Goal: Information Seeking & Learning: Learn about a topic

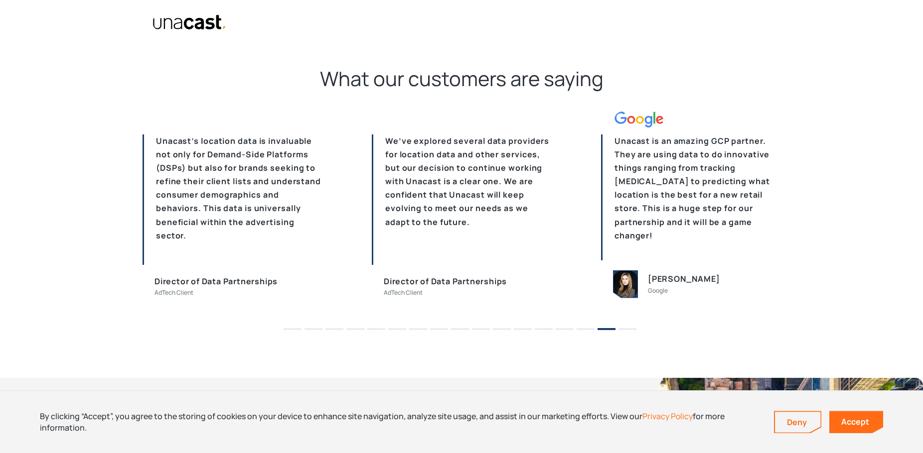
scroll to position [3083, 0]
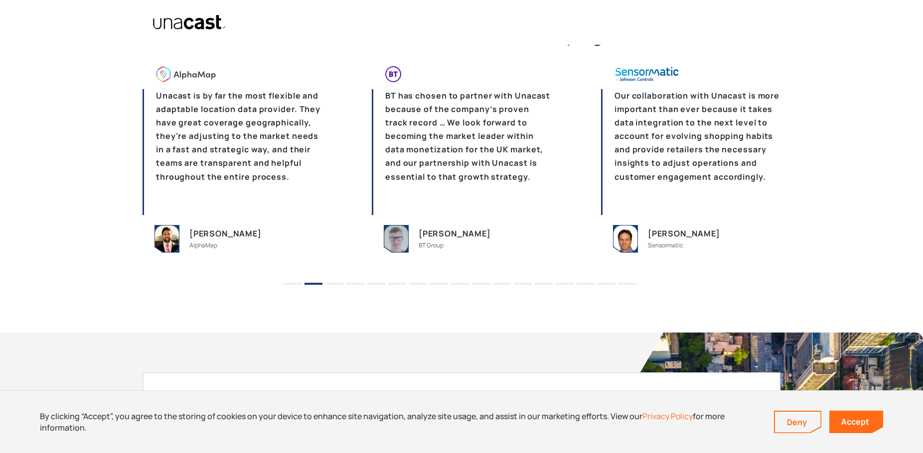
click at [298, 284] on button "1" at bounding box center [292, 284] width 18 height 2
click at [335, 281] on li "3" at bounding box center [334, 280] width 18 height 15
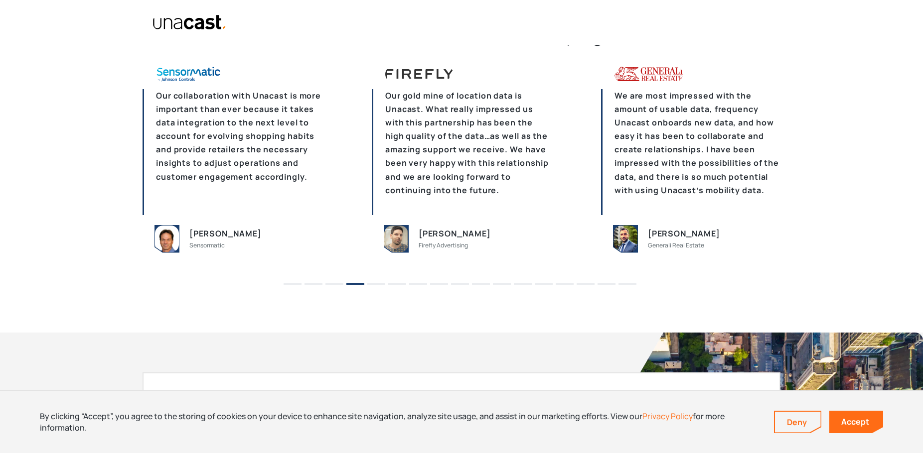
click at [359, 282] on li "4" at bounding box center [355, 280] width 18 height 15
click at [375, 283] on button "5" at bounding box center [376, 284] width 18 height 2
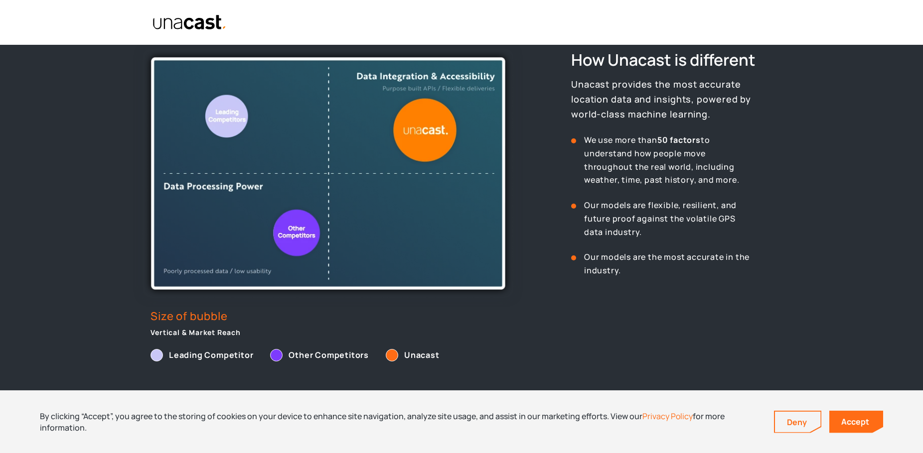
scroll to position [229, 0]
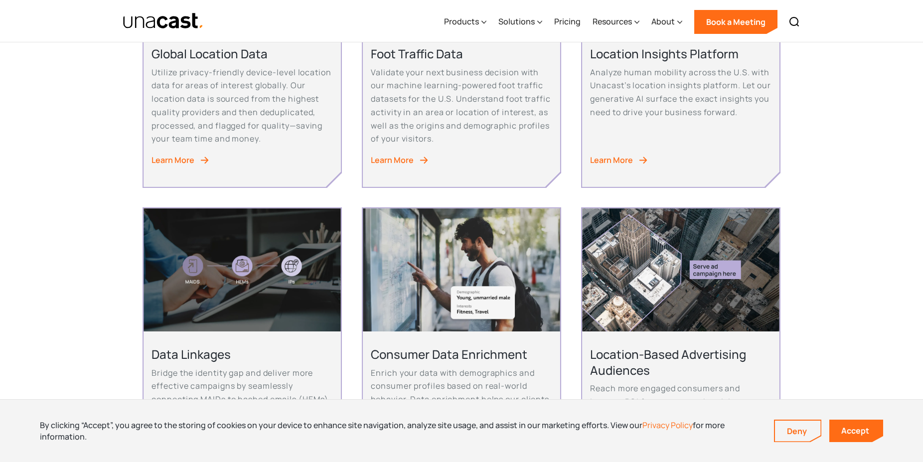
scroll to position [474, 0]
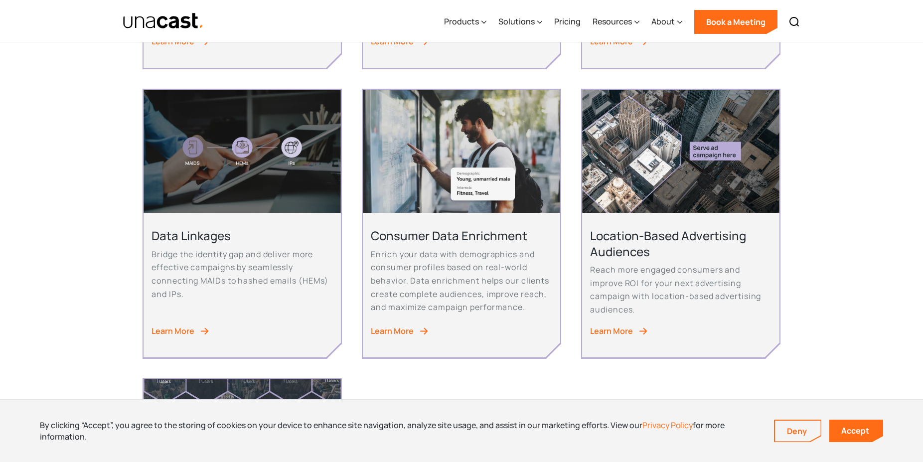
click at [163, 328] on div "Learn More" at bounding box center [172, 330] width 43 height 13
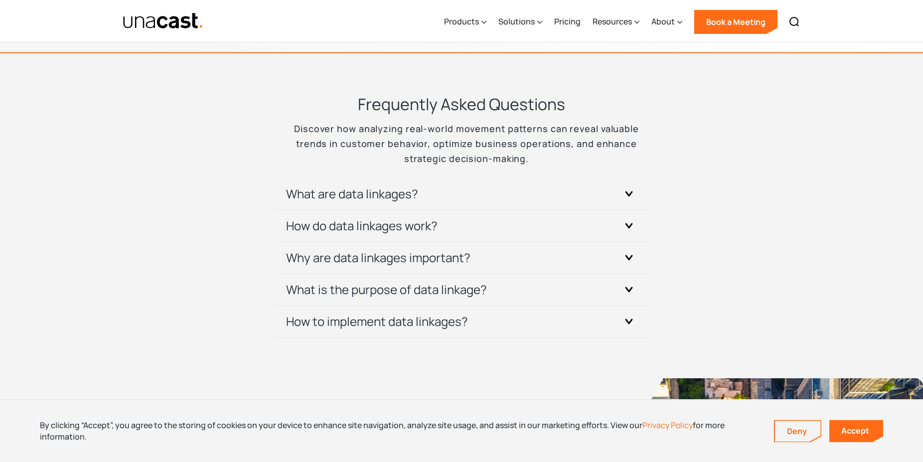
scroll to position [3083, 0]
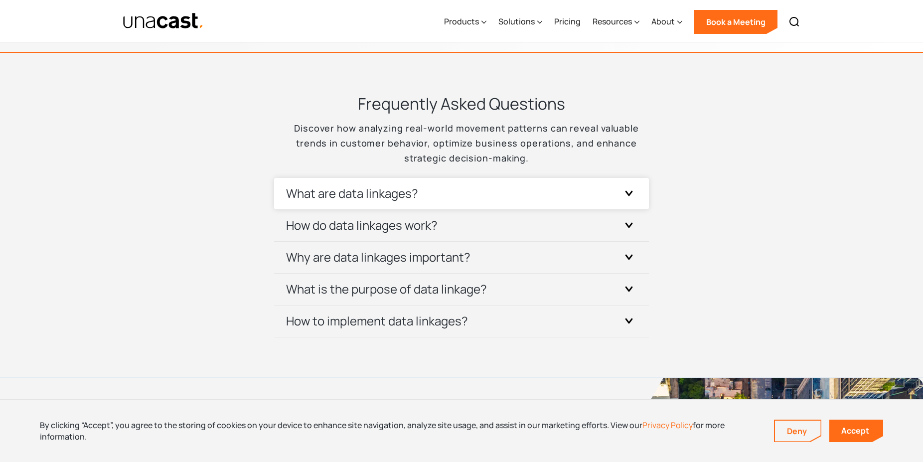
click at [631, 189] on div at bounding box center [629, 193] width 16 height 16
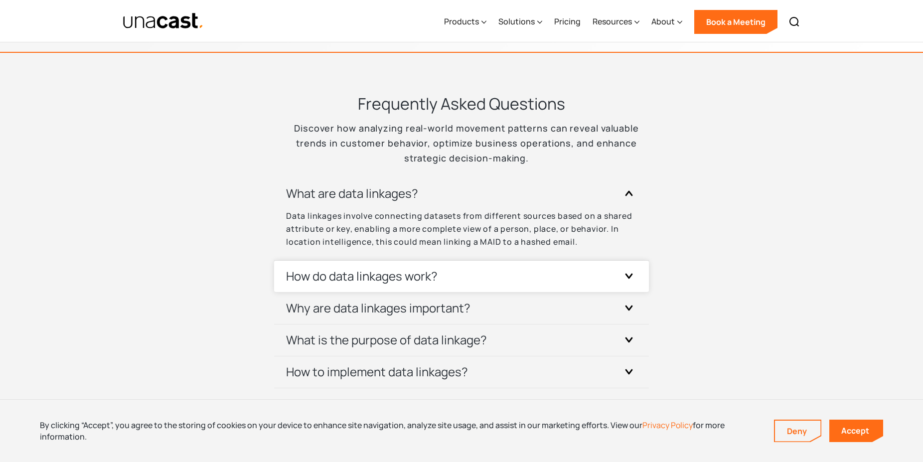
click at [629, 277] on icon at bounding box center [629, 276] width 6 height 4
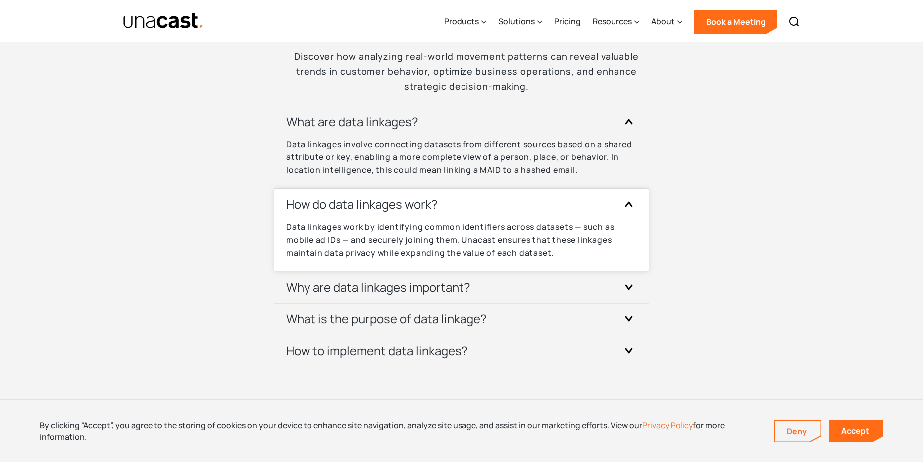
scroll to position [3201, 0]
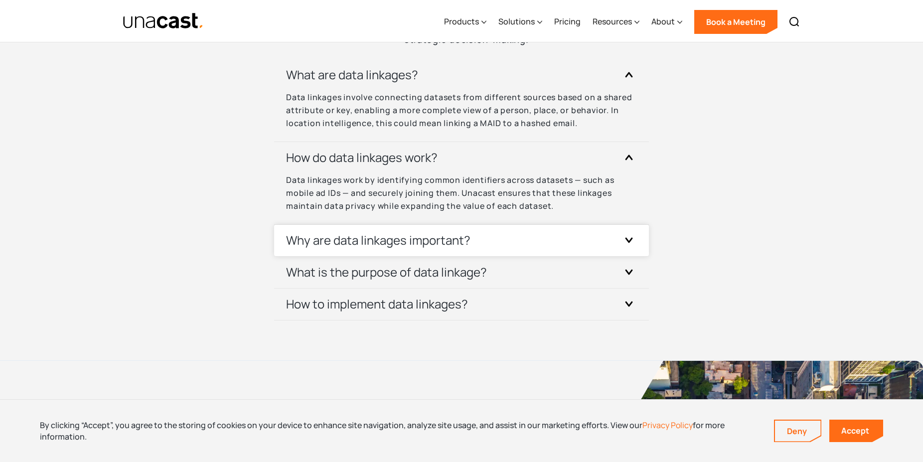
click at [629, 239] on icon at bounding box center [629, 239] width 8 height 5
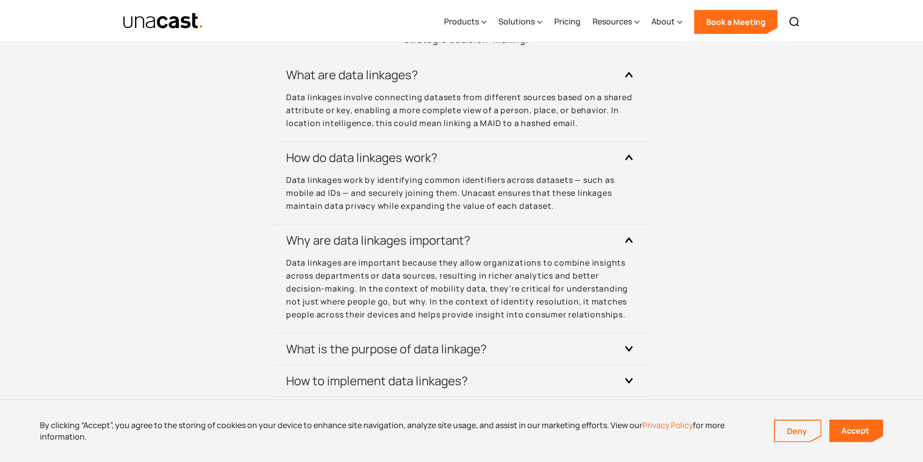
scroll to position [3320, 0]
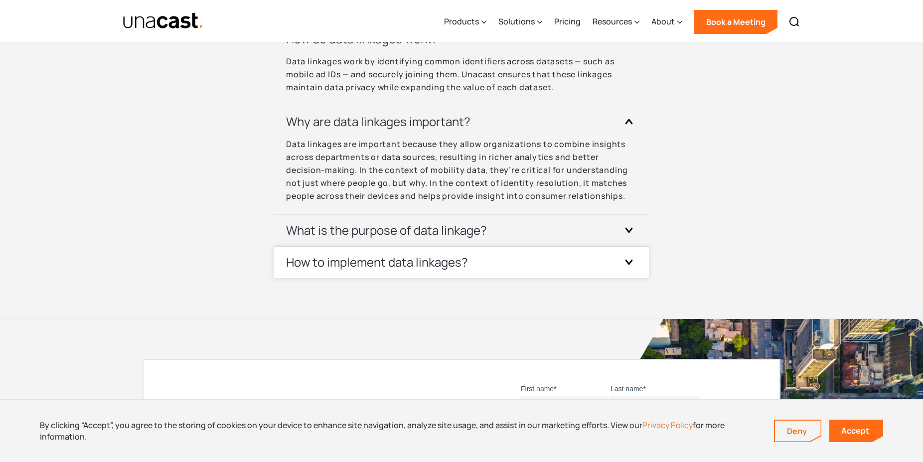
click at [630, 264] on icon at bounding box center [629, 262] width 6 height 4
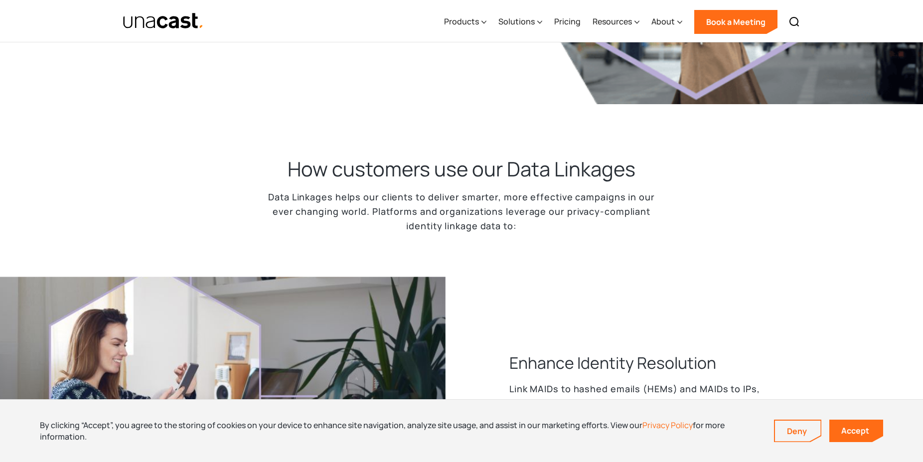
scroll to position [0, 0]
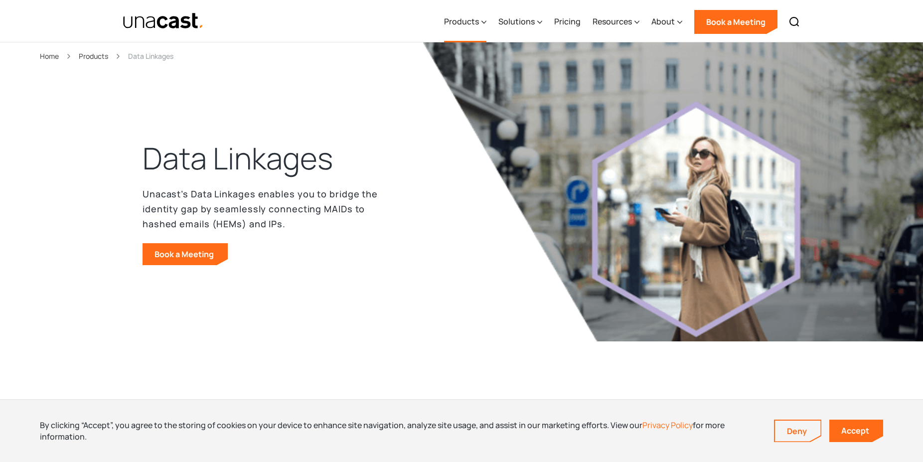
click at [483, 21] on div "Products" at bounding box center [465, 21] width 42 height 41
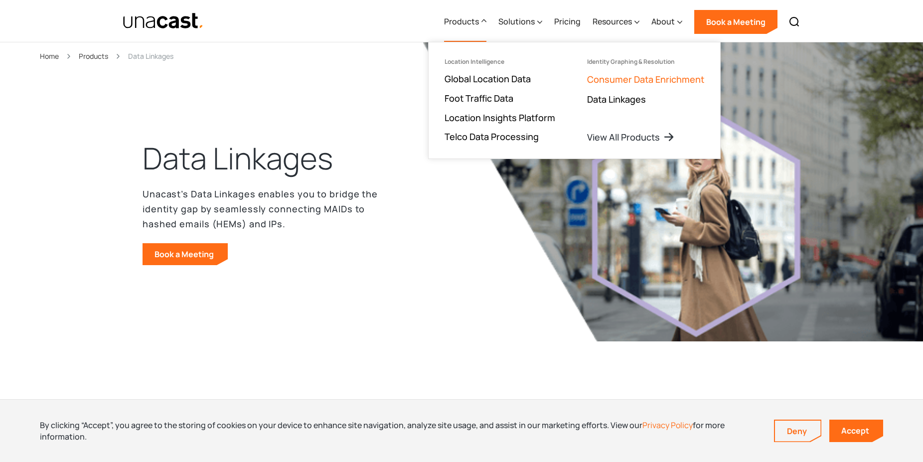
click at [602, 82] on link "Consumer Data Enrichment" at bounding box center [645, 79] width 117 height 12
click at [460, 98] on link "Foot Traffic Data" at bounding box center [478, 98] width 69 height 12
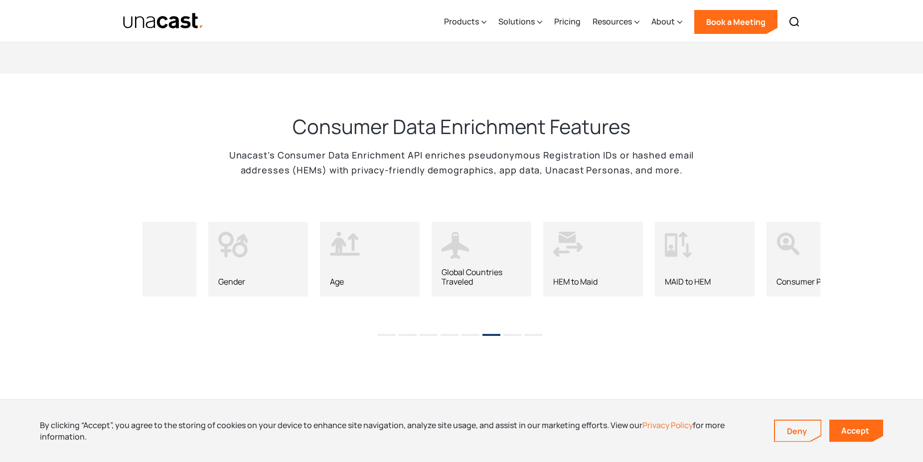
scroll to position [949, 0]
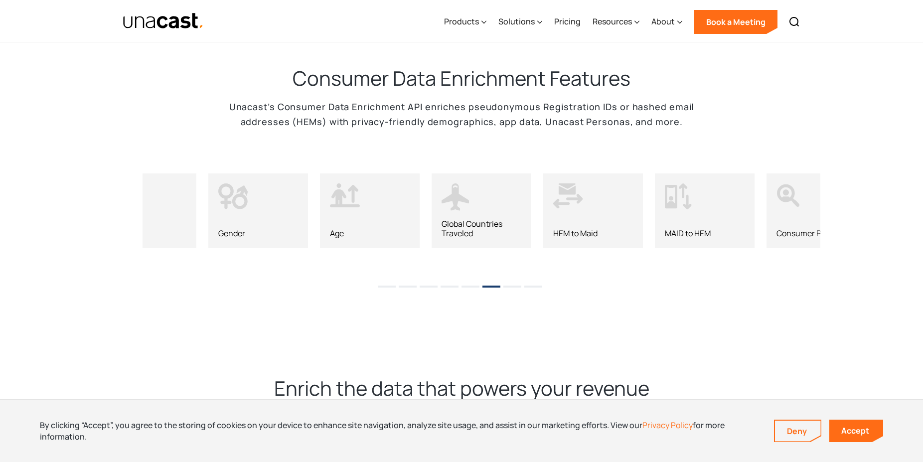
click at [387, 281] on li "1" at bounding box center [387, 282] width 18 height 15
click at [387, 279] on li "1" at bounding box center [387, 282] width 18 height 15
click at [507, 285] on button "7" at bounding box center [512, 286] width 18 height 2
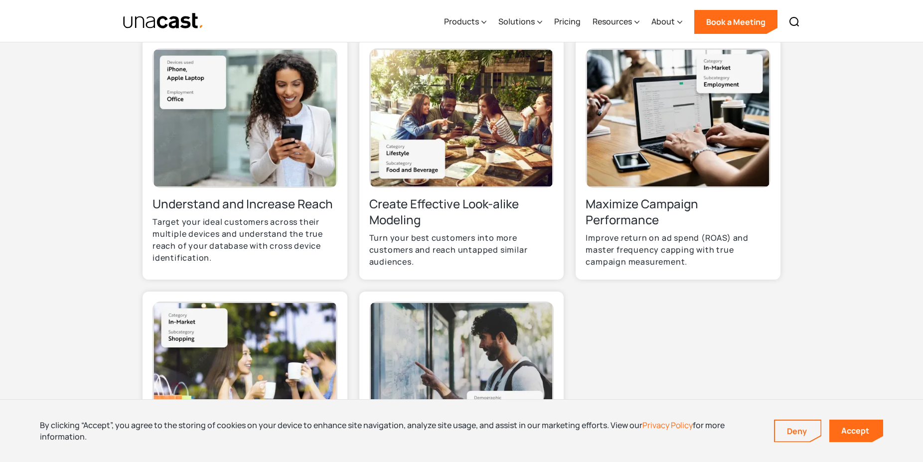
scroll to position [474, 0]
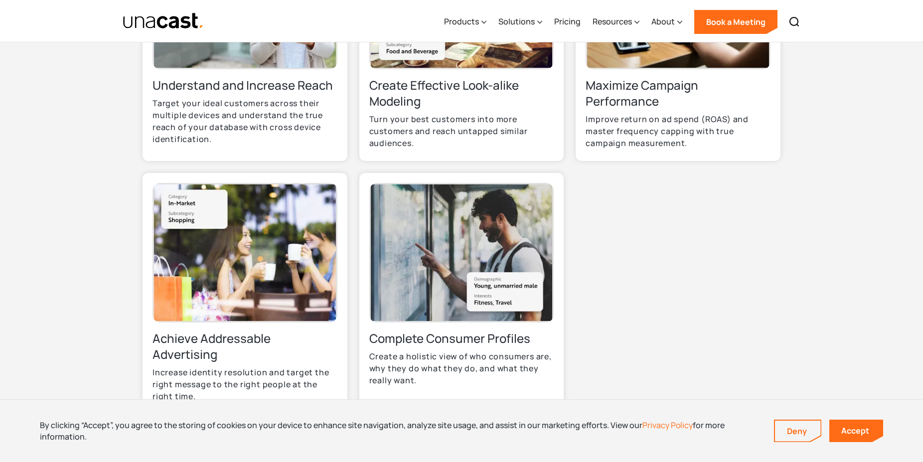
click at [239, 294] on img at bounding box center [244, 252] width 185 height 139
click at [229, 349] on div "Achieve Addressable Advertising Increase identity resolution and target the rig…" at bounding box center [244, 293] width 205 height 241
click at [249, 299] on img at bounding box center [244, 252] width 185 height 139
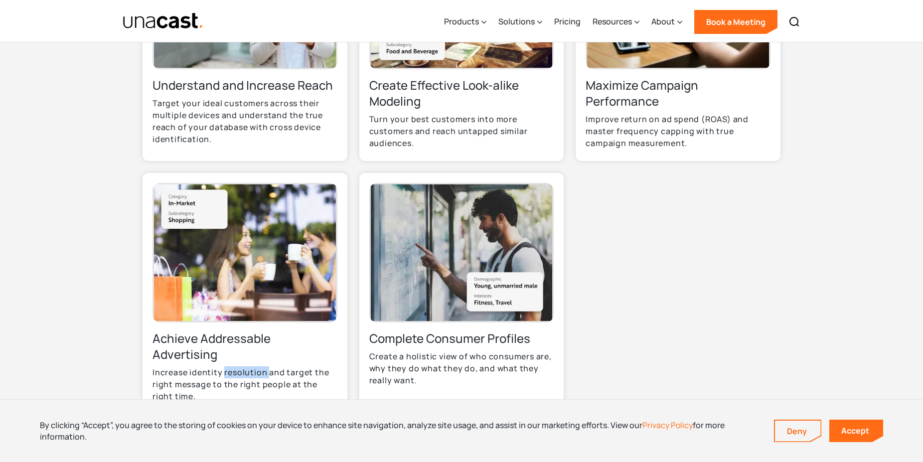
click at [255, 287] on img at bounding box center [244, 252] width 185 height 139
click at [745, 283] on div "Understand and Increase Reach Target your ideal customers across their multiple…" at bounding box center [461, 173] width 638 height 506
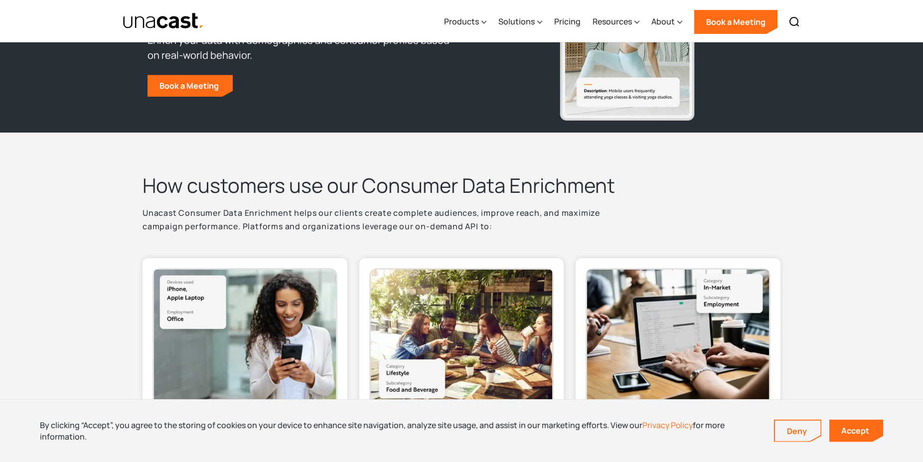
scroll to position [0, 0]
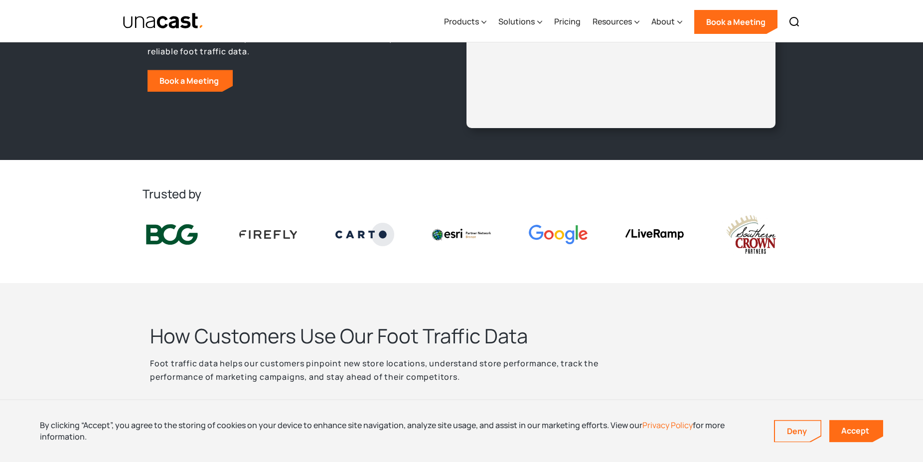
scroll to position [119, 0]
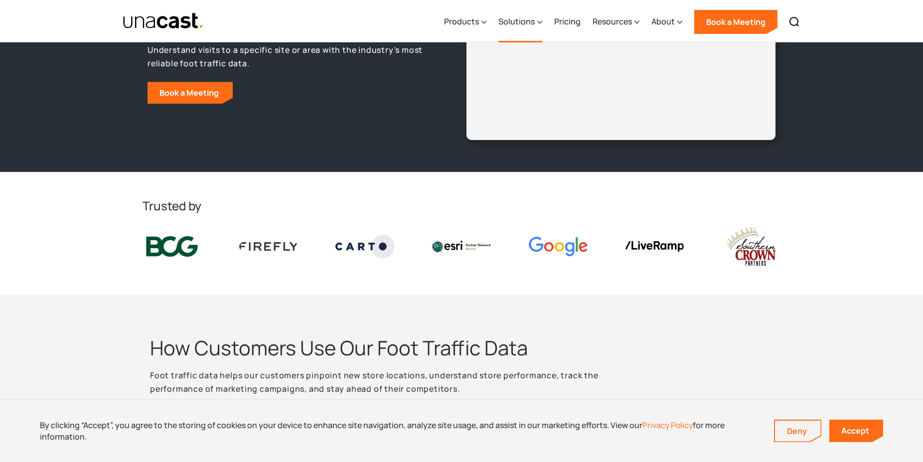
click at [517, 22] on div "Solutions" at bounding box center [516, 21] width 36 height 12
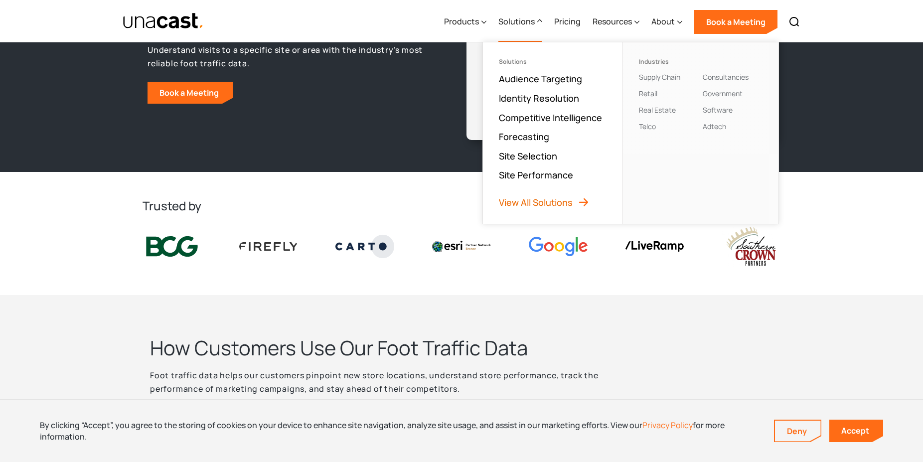
click at [512, 202] on link "View All Solutions" at bounding box center [544, 202] width 91 height 12
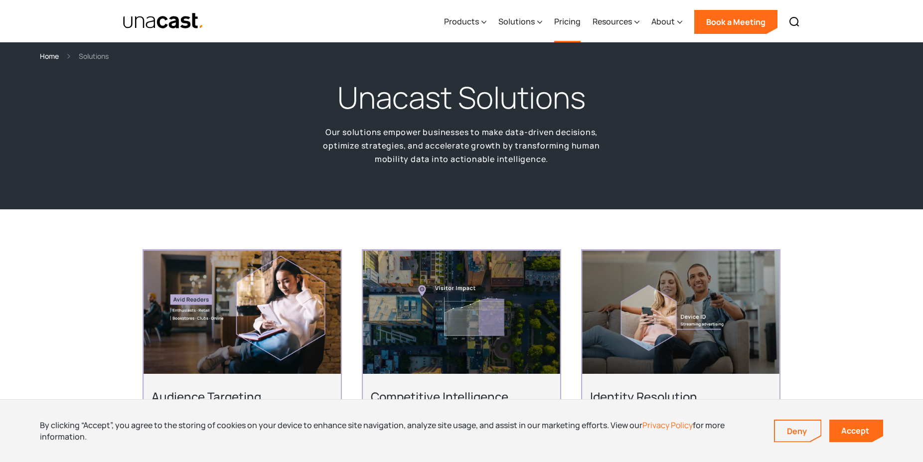
click at [574, 18] on link "Pricing" at bounding box center [567, 21] width 26 height 41
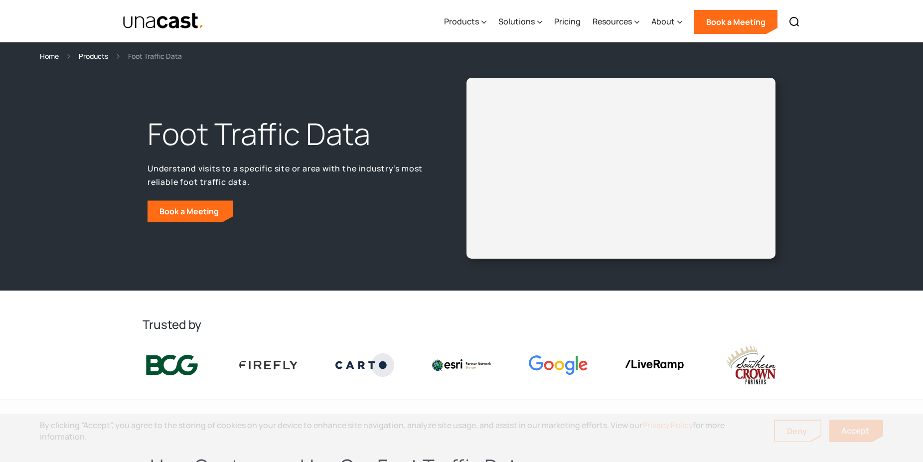
scroll to position [119, 0]
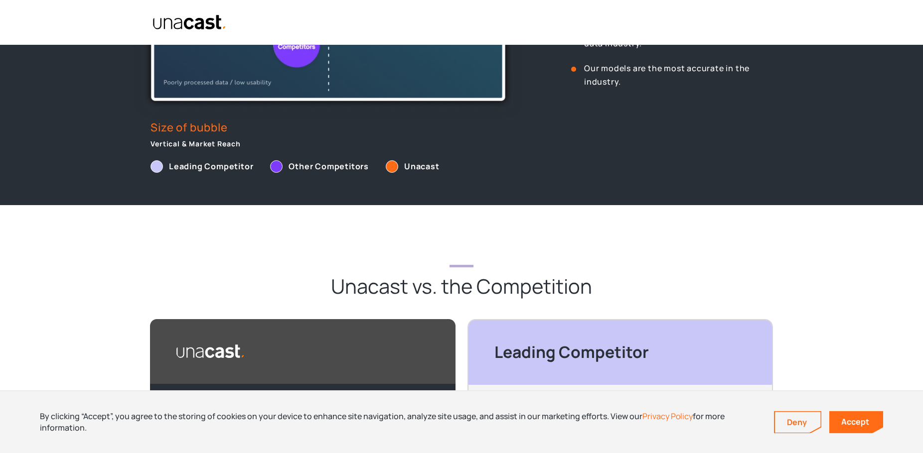
scroll to position [593, 0]
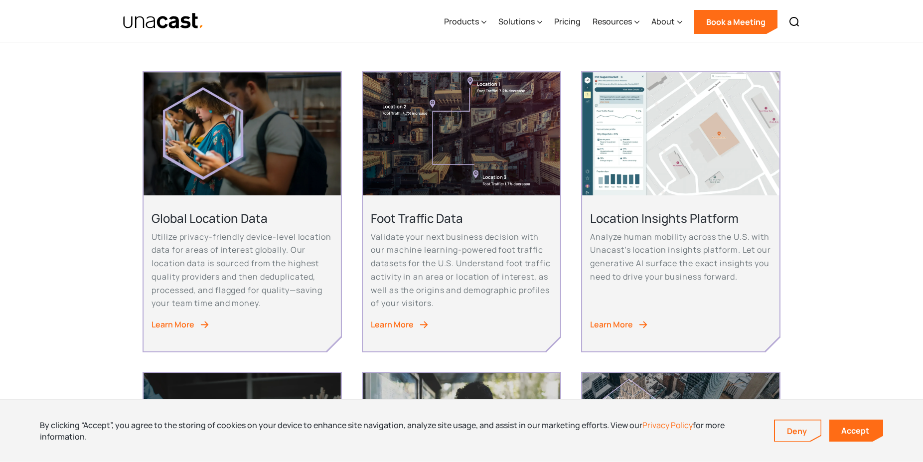
scroll to position [237, 0]
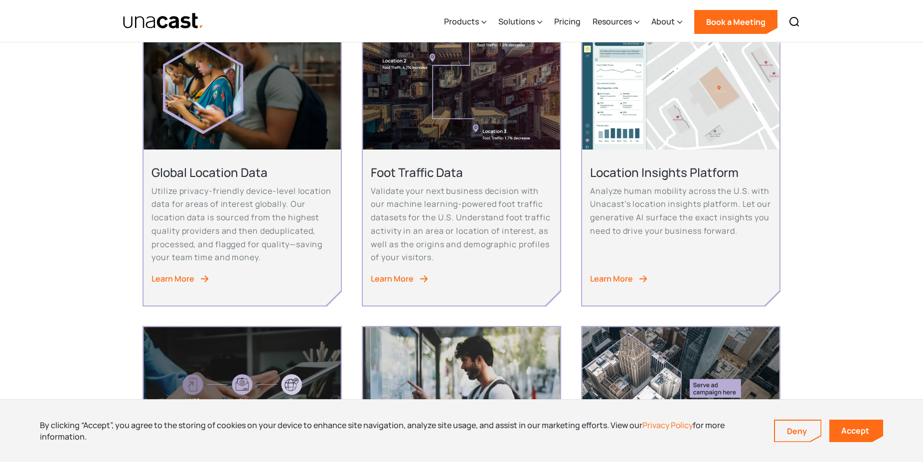
click at [390, 276] on div "Learn More" at bounding box center [392, 278] width 43 height 13
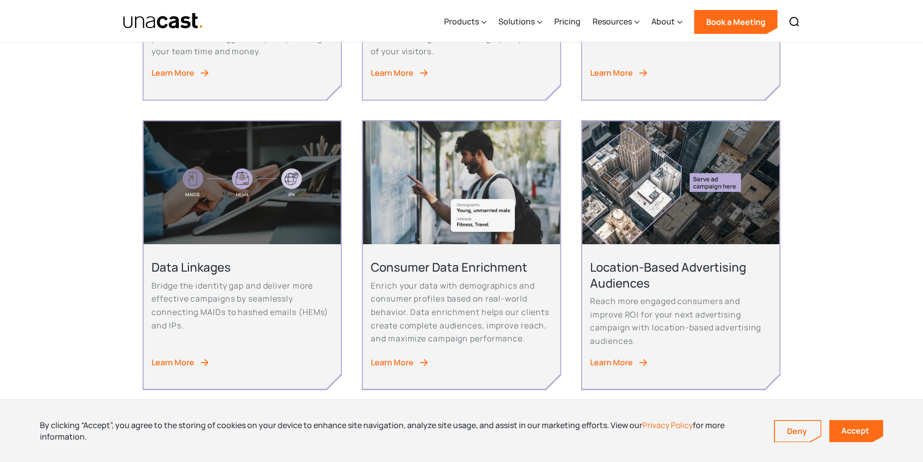
scroll to position [474, 0]
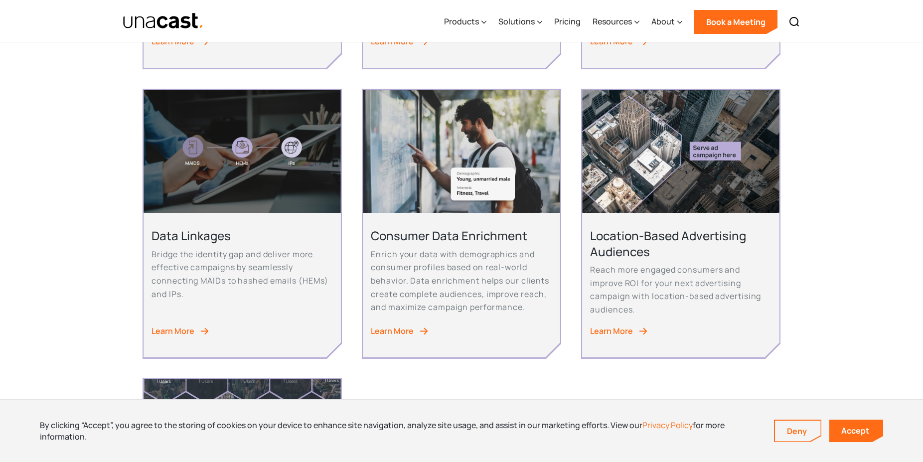
click at [615, 328] on div "Learn More" at bounding box center [611, 330] width 43 height 13
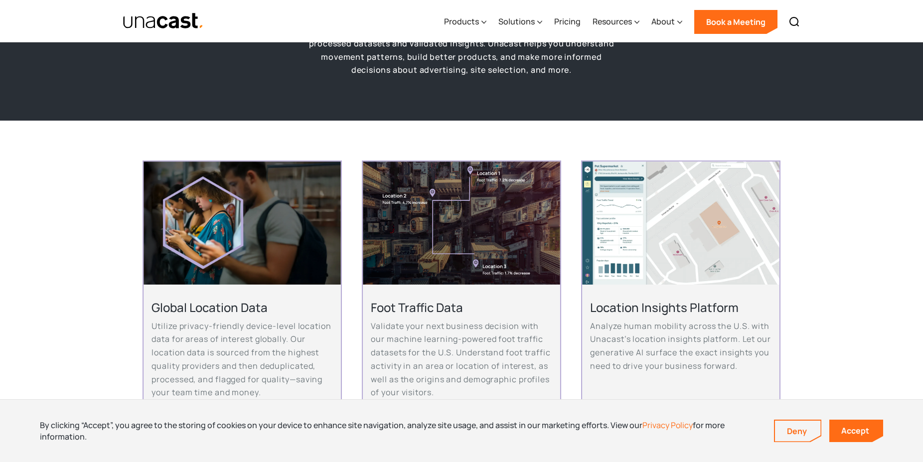
scroll to position [0, 0]
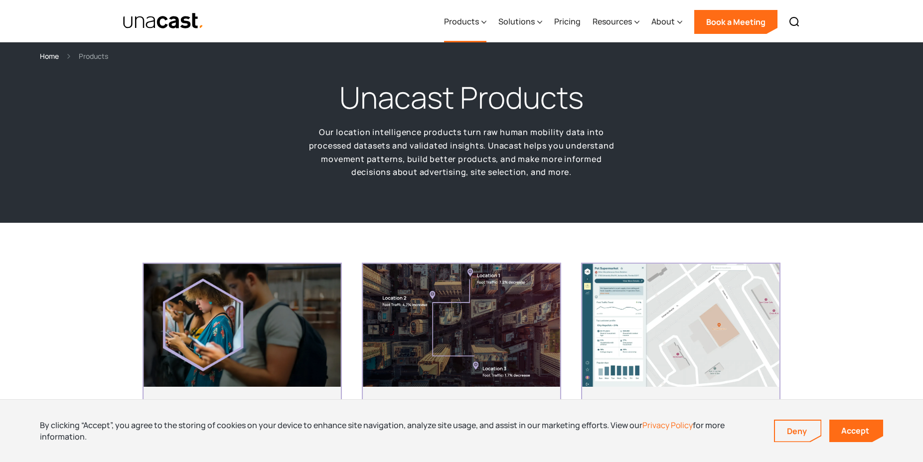
click at [470, 20] on div "Products" at bounding box center [461, 21] width 35 height 12
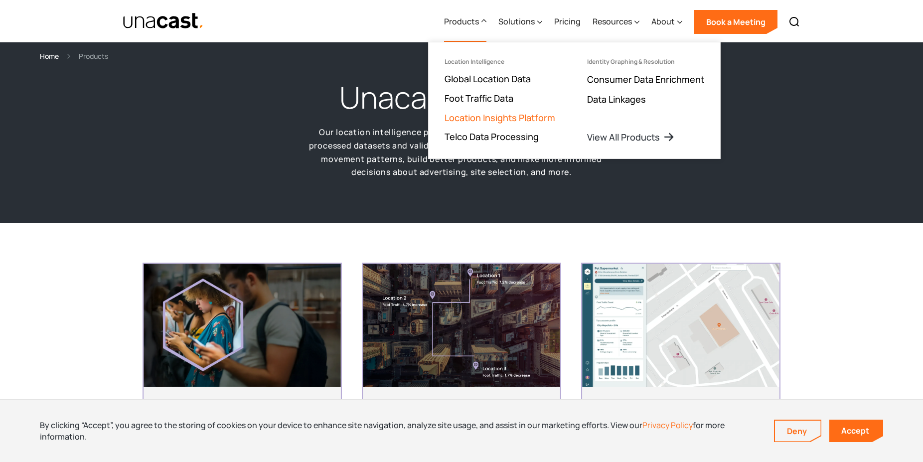
click at [461, 119] on link "Location Insights Platform" at bounding box center [499, 118] width 111 height 12
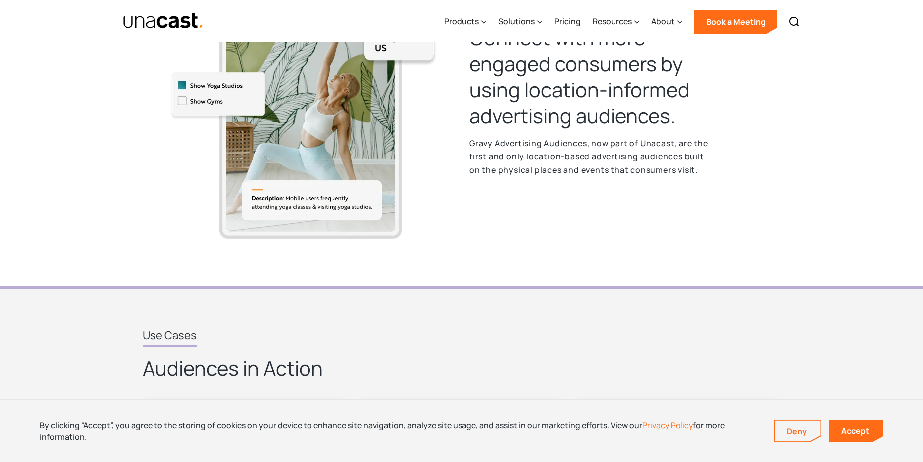
scroll to position [356, 0]
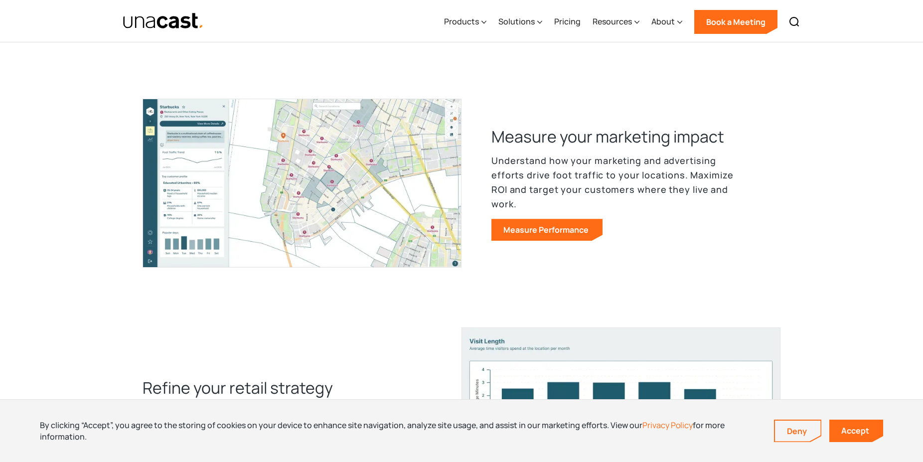
scroll to position [711, 0]
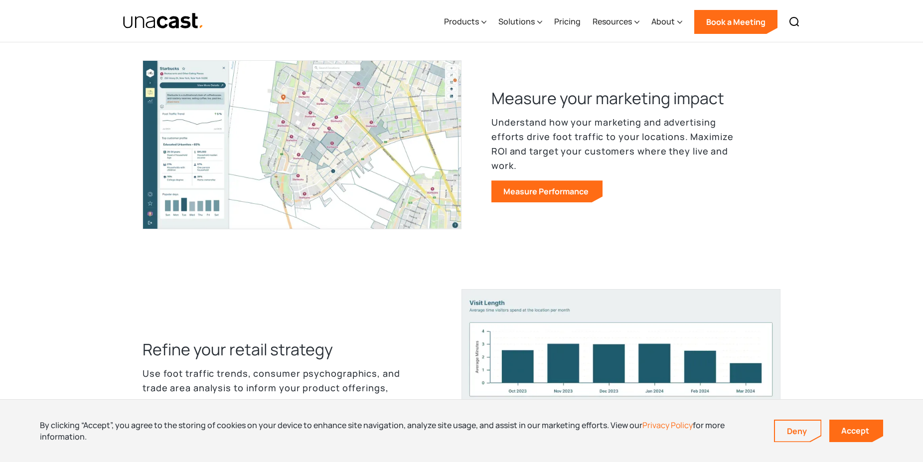
click at [181, 152] on img at bounding box center [301, 144] width 319 height 169
click at [505, 185] on link "Measure Performance" at bounding box center [546, 191] width 111 height 22
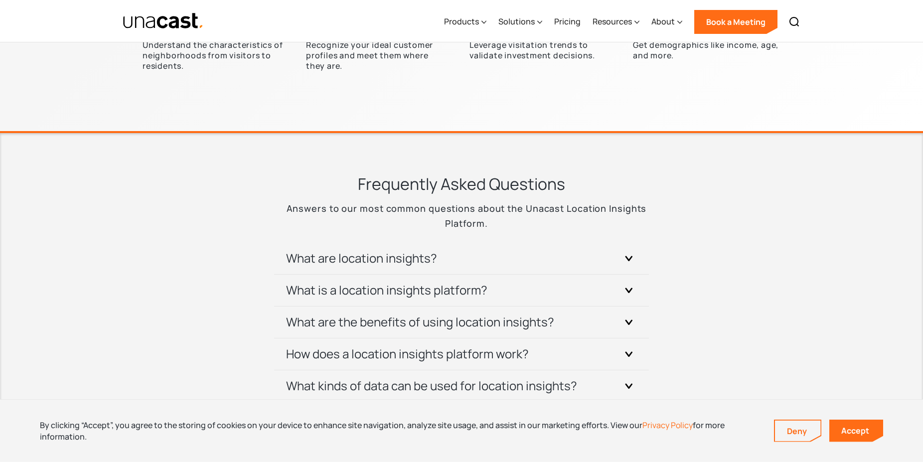
scroll to position [3407, 0]
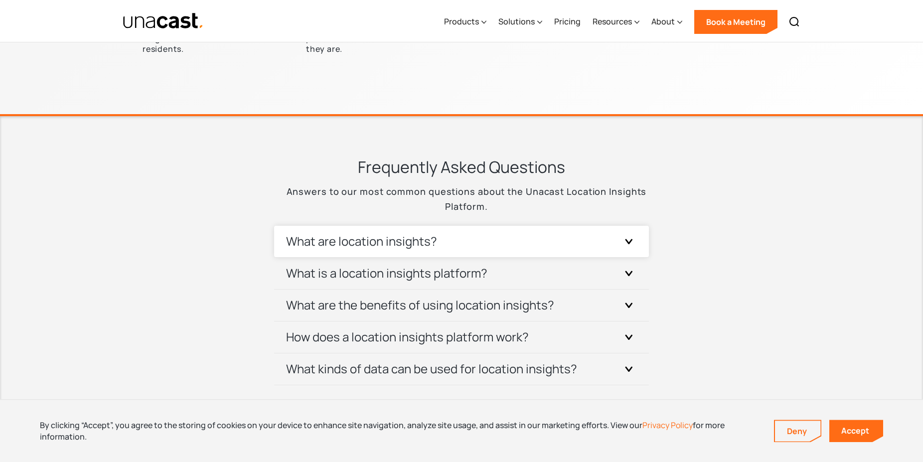
click at [627, 241] on icon at bounding box center [629, 242] width 6 height 4
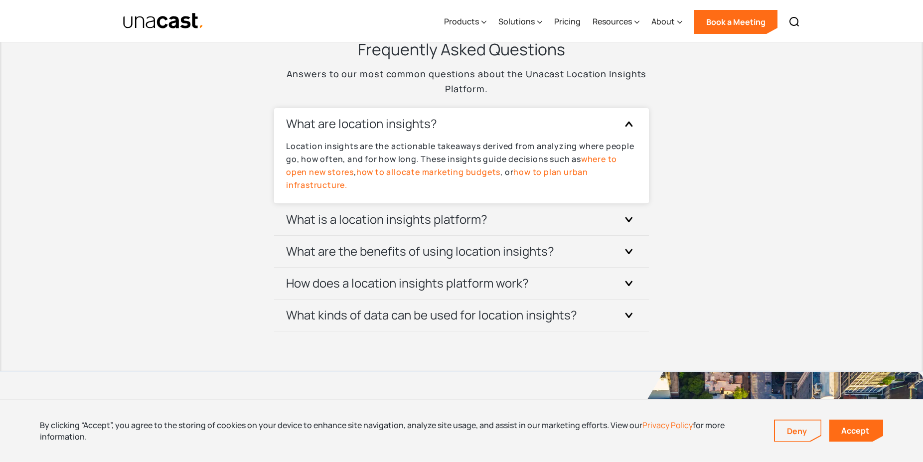
scroll to position [3525, 0]
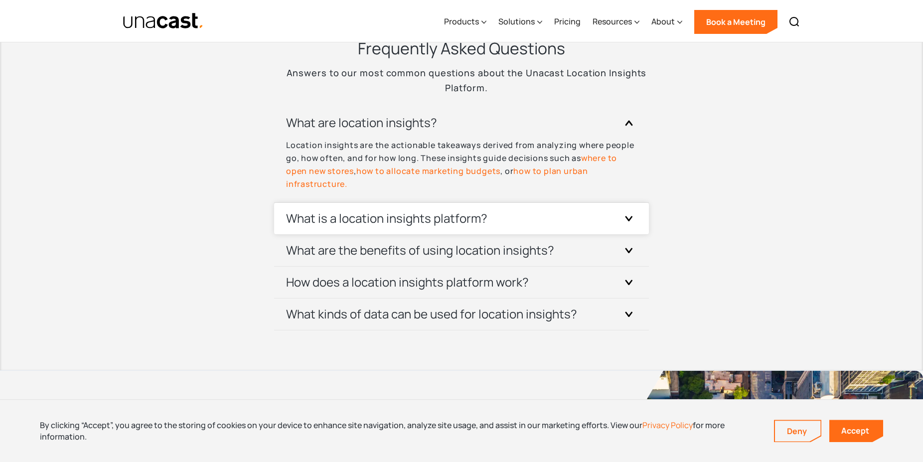
click at [628, 219] on icon at bounding box center [629, 219] width 6 height 4
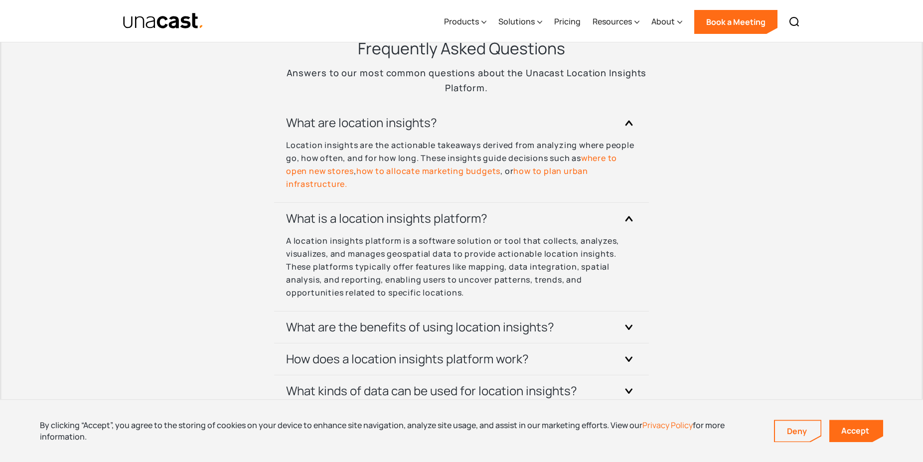
click at [669, 202] on div "Frequently Asked Questions Answers to our most common questions about the Unaca…" at bounding box center [461, 222] width 468 height 370
